Goal: Navigation & Orientation: Understand site structure

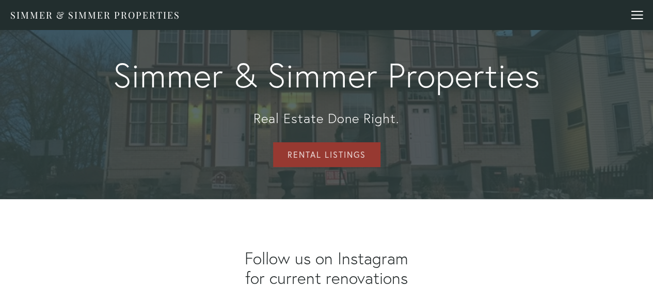
click at [632, 13] on div at bounding box center [637, 16] width 11 height 11
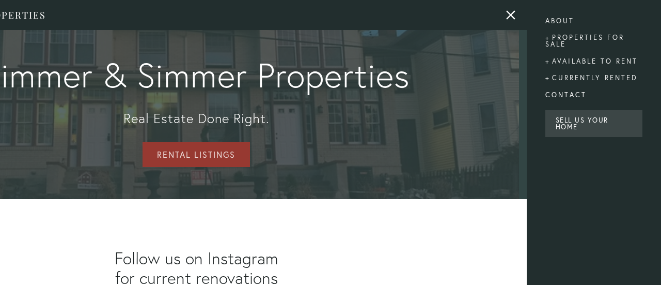
click at [569, 98] on link "Contact" at bounding box center [593, 94] width 97 height 17
click at [582, 36] on div "Properties for Sale" at bounding box center [593, 41] width 97 height 24
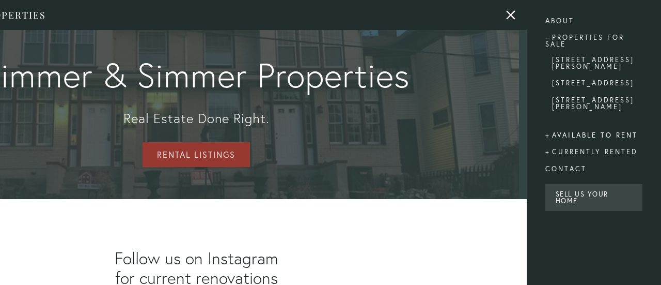
click at [570, 127] on div "Available to rent" at bounding box center [593, 135] width 97 height 17
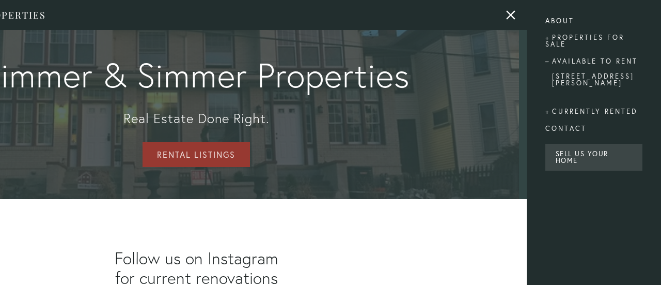
click at [567, 17] on link "About" at bounding box center [593, 20] width 97 height 17
